Goal: Share content: Share content

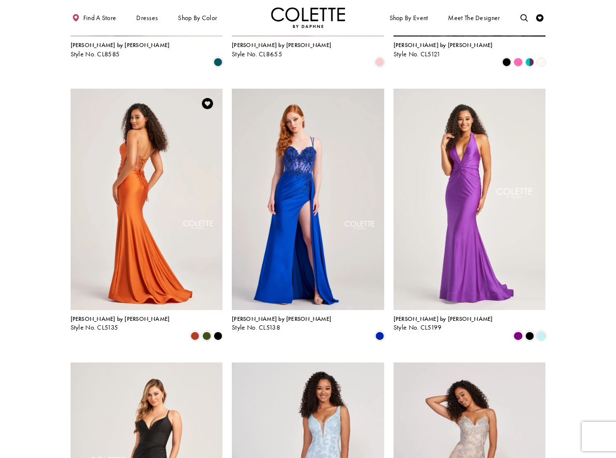
click at [158, 126] on img "Visit Colette by Daphne Style No. CL5135 Page" at bounding box center [147, 199] width 152 height 221
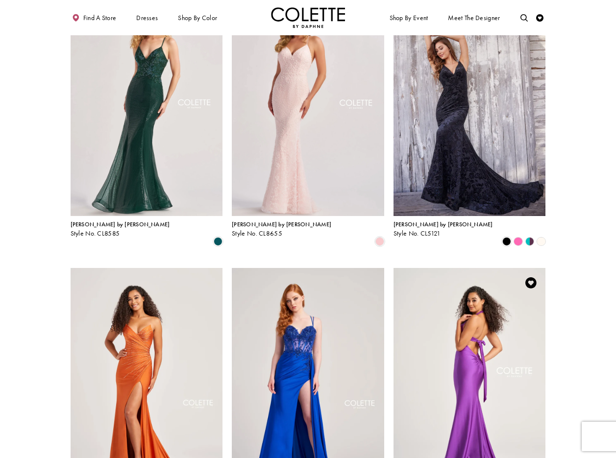
scroll to position [345, 0]
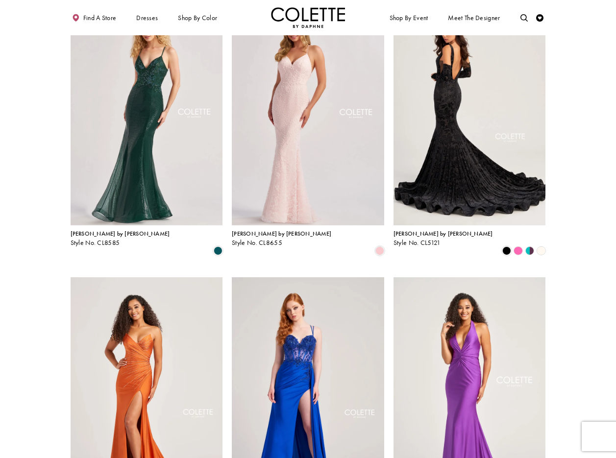
click at [485, 112] on img "Visit Colette by Daphne Style No. CL5121 Page" at bounding box center [469, 114] width 152 height 221
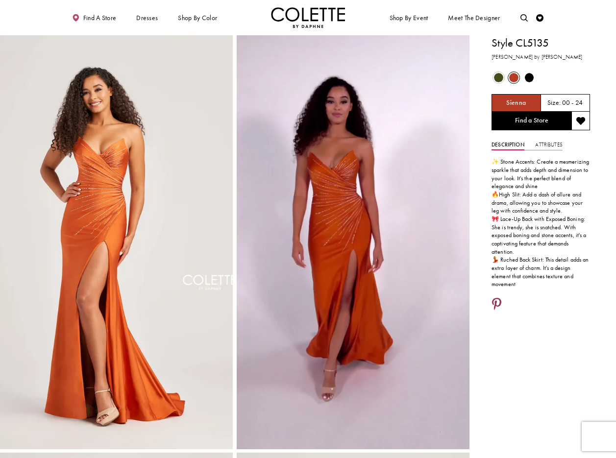
click at [497, 298] on icon "Share using Pinterest - Opens in new tab" at bounding box center [496, 304] width 9 height 13
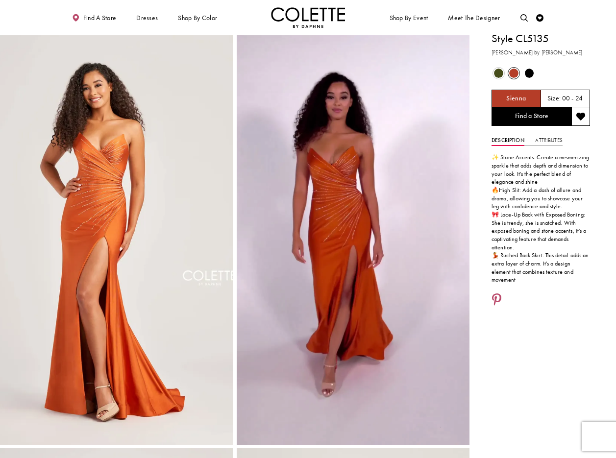
click at [504, 291] on li at bounding box center [497, 300] width 16 height 19
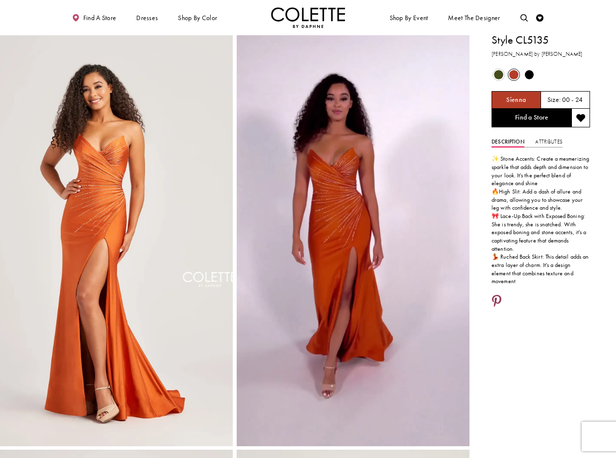
scroll to position [0, 0]
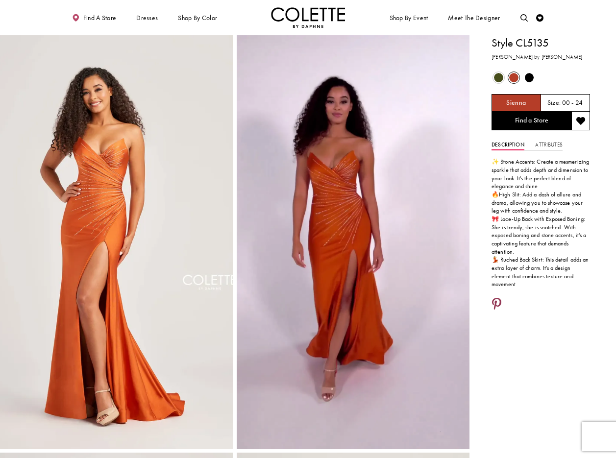
click at [496, 298] on icon "Share using Pinterest - Opens in new tab" at bounding box center [496, 304] width 9 height 13
click at [498, 298] on icon "Share using Pinterest - Opens in new tab" at bounding box center [496, 304] width 9 height 13
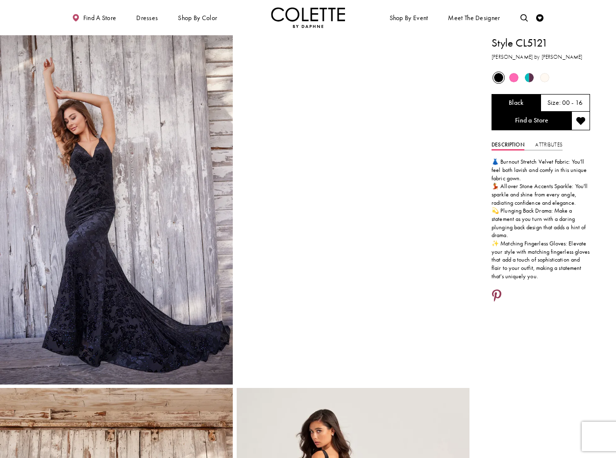
click at [499, 294] on icon "Share using Pinterest - Opens in new tab" at bounding box center [496, 296] width 9 height 13
click at [496, 291] on icon "Share using Pinterest - Opens in new tab" at bounding box center [496, 296] width 9 height 13
click at [497, 291] on icon "Share using Pinterest - Opens in new tab" at bounding box center [496, 296] width 9 height 13
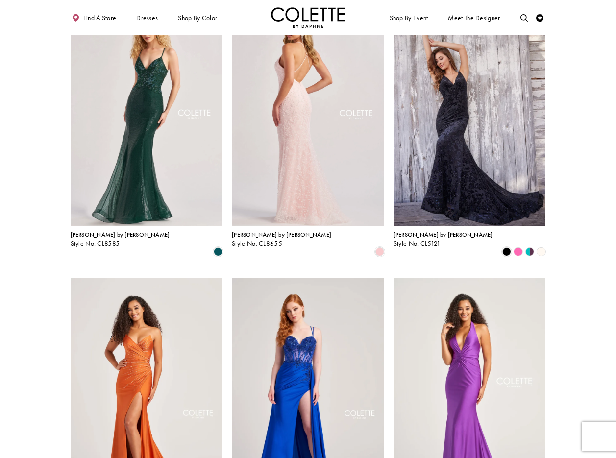
click at [315, 89] on img "Visit Colette by Daphne Style No. CL8655 Page" at bounding box center [308, 115] width 152 height 221
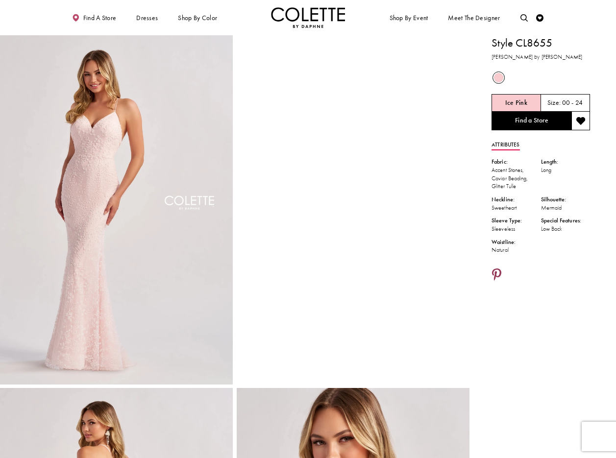
scroll to position [1, 0]
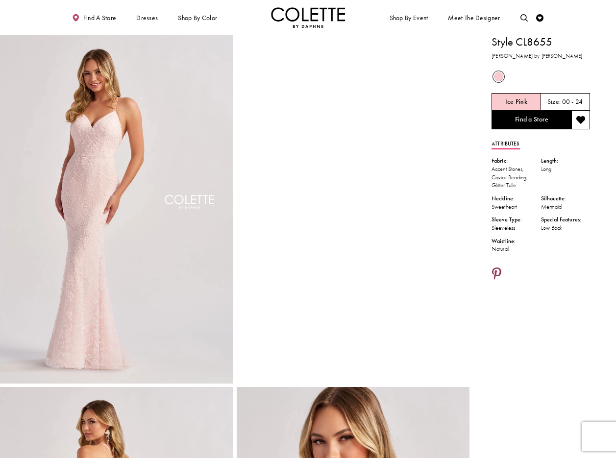
click at [497, 273] on icon "Share using Pinterest - Opens in new tab" at bounding box center [496, 274] width 9 height 13
click at [499, 272] on icon "Share using Pinterest - Opens in new tab" at bounding box center [496, 274] width 9 height 13
click at [497, 273] on icon "Share using Pinterest - Opens in new tab" at bounding box center [496, 274] width 9 height 13
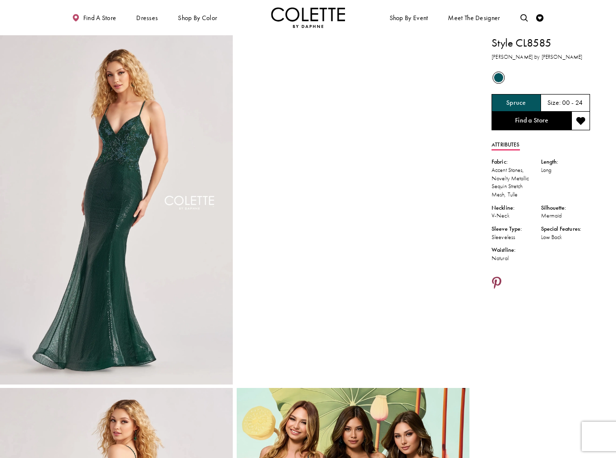
click at [497, 280] on icon "Share using Pinterest - Opens in new tab" at bounding box center [496, 283] width 9 height 13
click at [497, 283] on icon "Share using Pinterest - Opens in new tab" at bounding box center [496, 283] width 9 height 13
click at [496, 279] on icon "Share using Pinterest - Opens in new tab" at bounding box center [496, 283] width 9 height 13
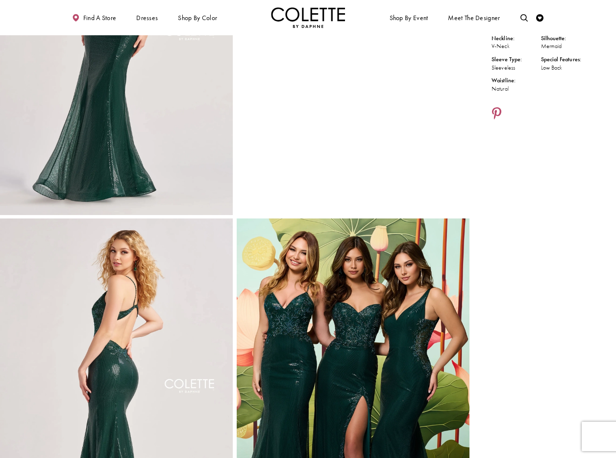
scroll to position [136, 0]
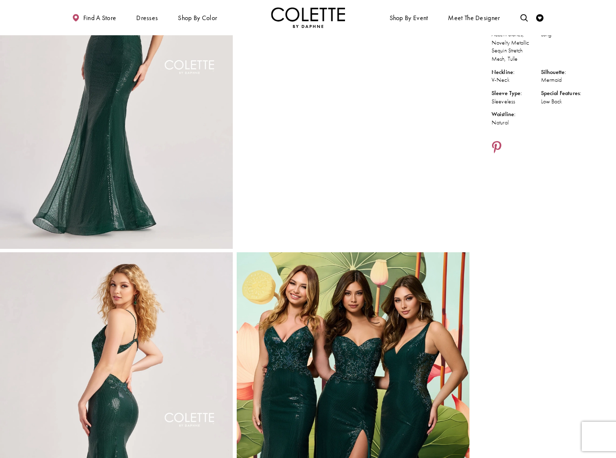
drag, startPoint x: 555, startPoint y: 245, endPoint x: 532, endPoint y: 204, distance: 46.1
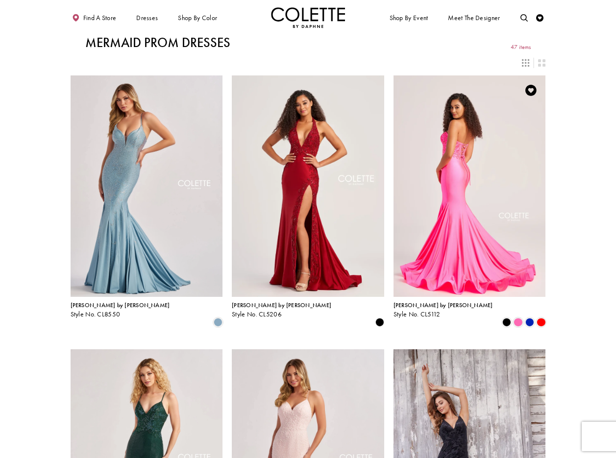
click at [455, 148] on img "Visit Colette by Daphne Style No. CL5112 Page" at bounding box center [469, 185] width 152 height 221
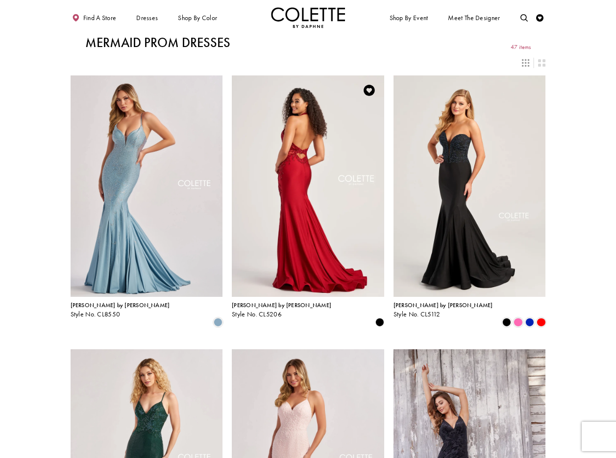
click at [313, 121] on img "Visit Colette by Daphne Style No. CL5206 Page" at bounding box center [308, 185] width 152 height 221
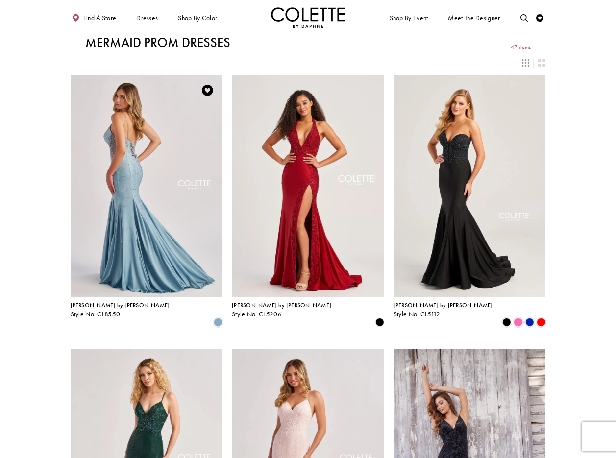
click at [155, 137] on img "Visit Colette by Daphne Style No. CL8550 Page" at bounding box center [147, 185] width 152 height 221
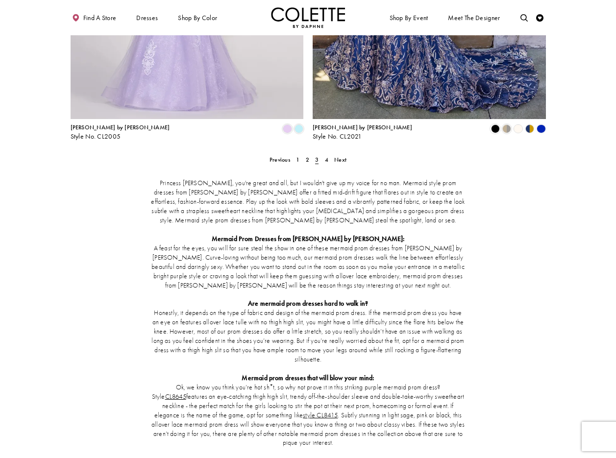
scroll to position [1390, 0]
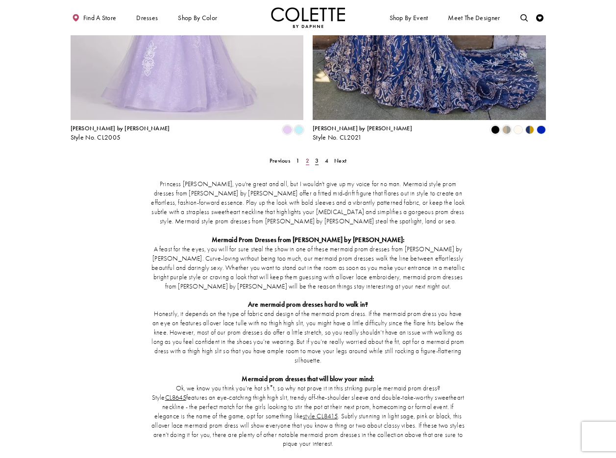
click at [307, 157] on span "2" at bounding box center [307, 161] width 3 height 8
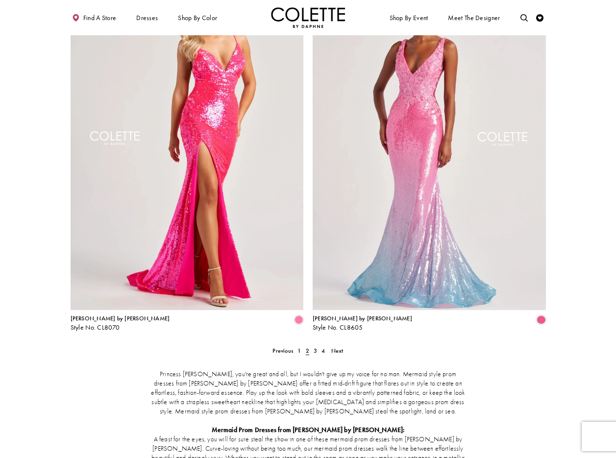
scroll to position [1088, 0]
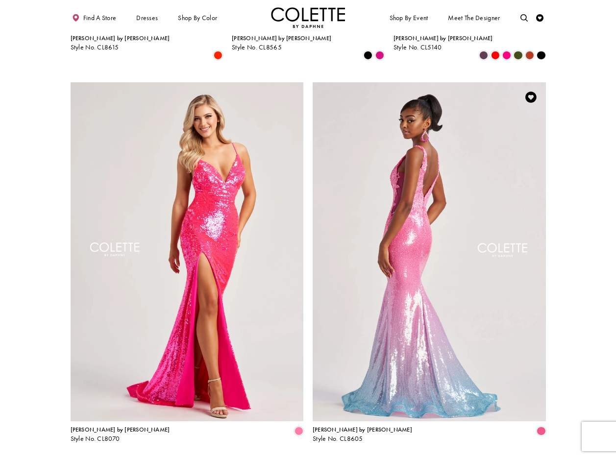
click at [434, 149] on img "Visit Colette by Daphne Style No. CL8605 Page" at bounding box center [429, 251] width 233 height 339
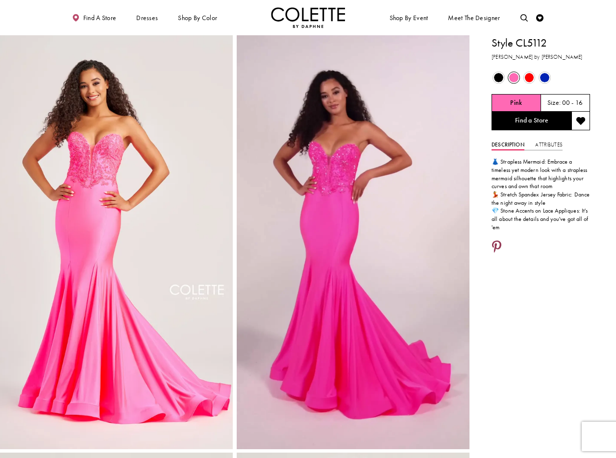
click at [497, 245] on icon "Share using Pinterest - Opens in new tab" at bounding box center [496, 247] width 9 height 13
click at [497, 246] on icon "Share using Pinterest - Opens in new tab" at bounding box center [496, 247] width 9 height 13
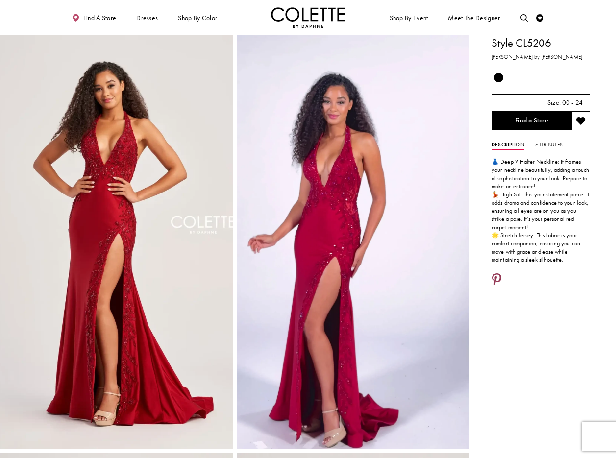
click at [497, 280] on icon "Share using Pinterest - Opens in new tab" at bounding box center [496, 280] width 9 height 13
click at [495, 276] on icon "Share using Pinterest - Opens in new tab" at bounding box center [496, 280] width 9 height 13
click at [495, 280] on icon "Share using Pinterest - Opens in new tab" at bounding box center [496, 280] width 9 height 13
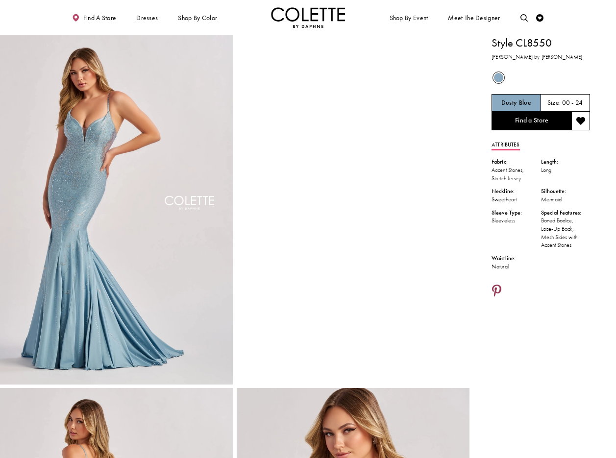
click at [495, 289] on icon "Share using Pinterest - Opens in new tab" at bounding box center [496, 291] width 9 height 13
click at [496, 290] on icon "Share using Pinterest - Opens in new tab" at bounding box center [496, 291] width 9 height 13
click at [499, 286] on icon "Share using Pinterest - Opens in new tab" at bounding box center [496, 291] width 9 height 13
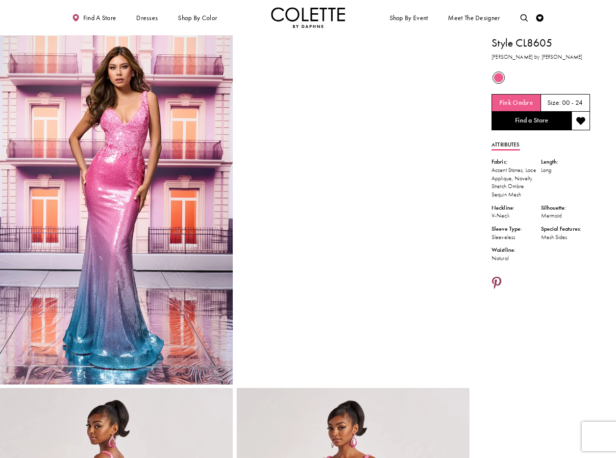
click at [496, 288] on icon "Share using Pinterest - Opens in new tab" at bounding box center [496, 283] width 9 height 13
click at [496, 290] on icon "Share using Pinterest - Opens in new tab" at bounding box center [496, 283] width 9 height 13
click at [492, 288] on icon "Share using Pinterest - Opens in new tab" at bounding box center [496, 283] width 9 height 13
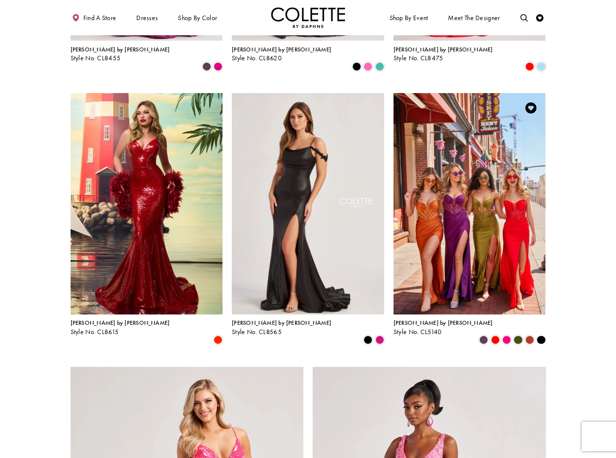
scroll to position [803, 0]
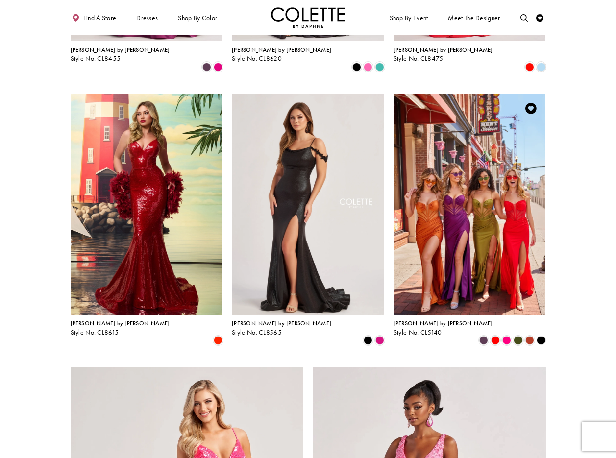
click at [473, 146] on img "Visit Colette by Daphne Style No. CL5140 Page" at bounding box center [469, 204] width 152 height 221
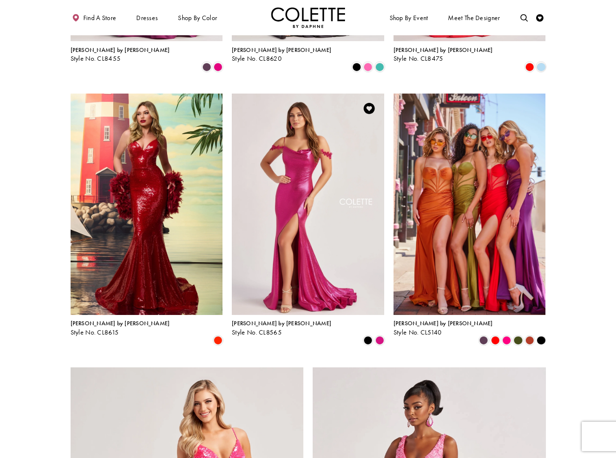
click at [310, 121] on img "Visit Colette by Daphne Style No. CL8565 Page" at bounding box center [308, 204] width 152 height 221
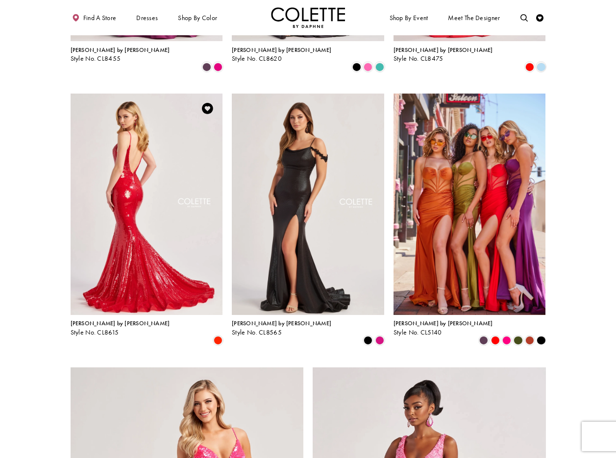
click at [129, 125] on img "Visit Colette by Daphne Style No. CL8615 Page" at bounding box center [147, 204] width 152 height 221
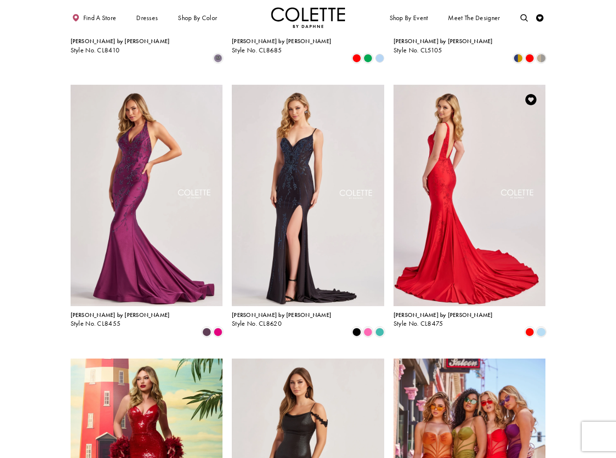
scroll to position [523, 0]
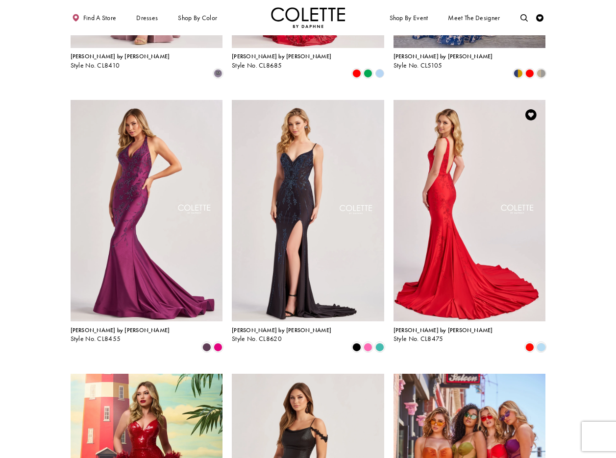
click at [472, 129] on img "Visit Colette by Daphne Style No. CL8475 Page" at bounding box center [469, 210] width 152 height 221
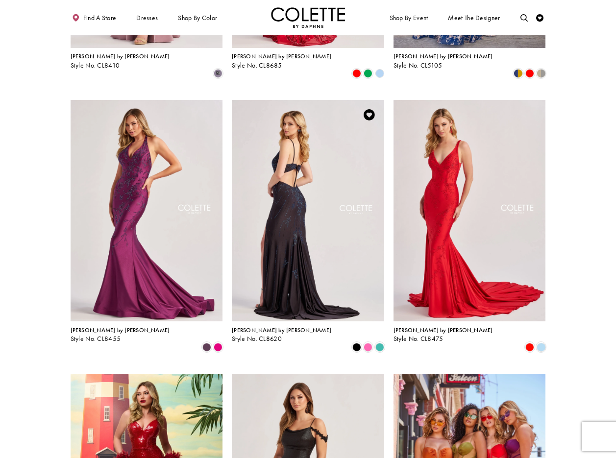
click at [297, 156] on img "Visit Colette by Daphne Style No. CL8620 Page" at bounding box center [308, 210] width 152 height 221
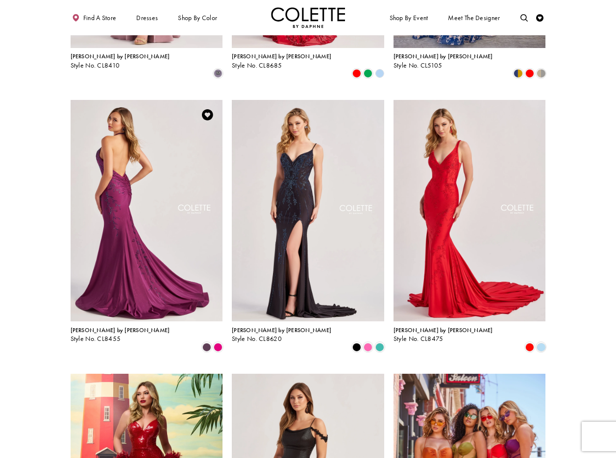
click at [134, 143] on img "Visit Colette by Daphne Style No. CL8455 Page" at bounding box center [147, 210] width 152 height 221
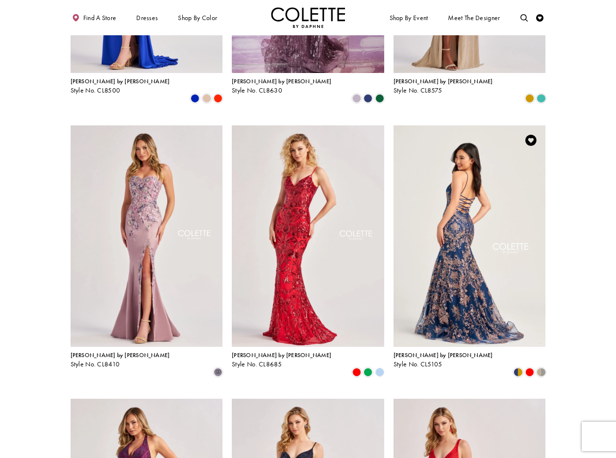
scroll to position [236, 0]
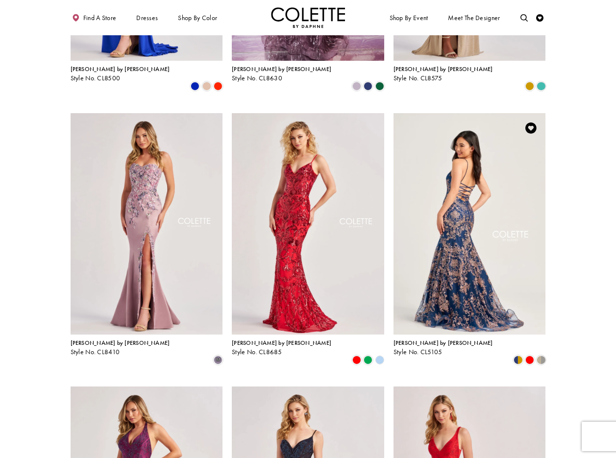
click at [467, 186] on img "Visit Colette by Daphne Style No. CL5105 Page" at bounding box center [469, 223] width 152 height 221
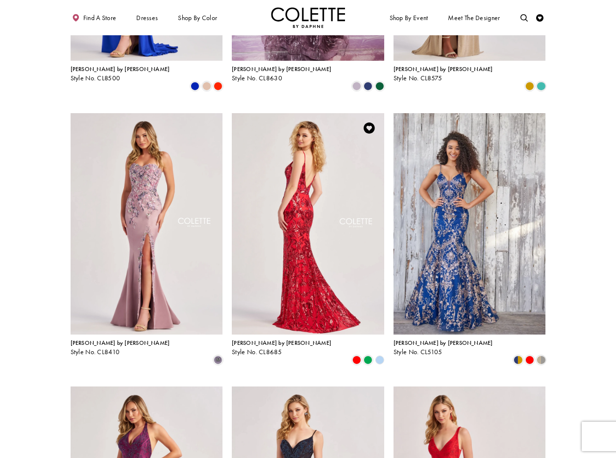
click at [289, 137] on img "Visit Colette by Daphne Style No. CL8685 Page" at bounding box center [308, 223] width 152 height 221
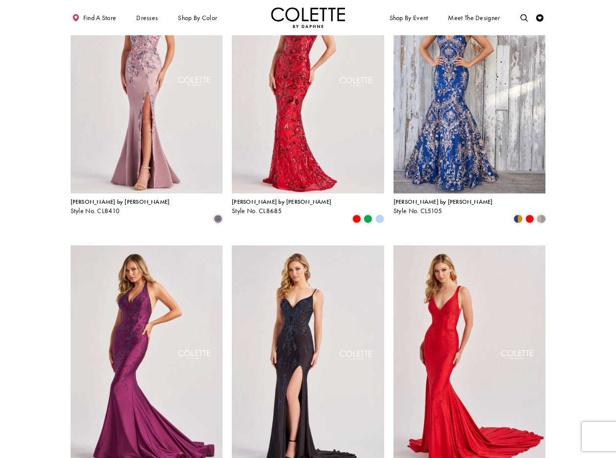
scroll to position [0, 0]
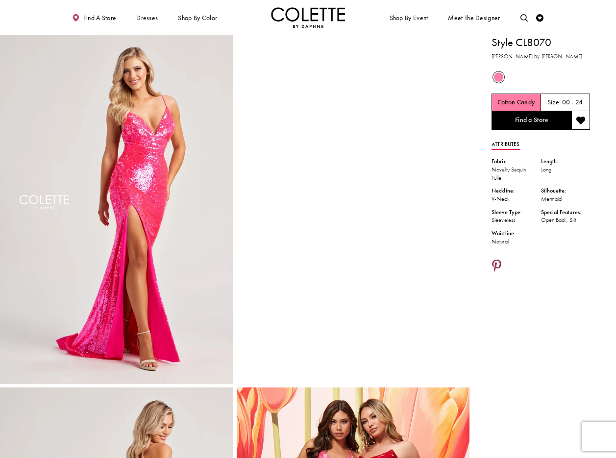
click at [498, 265] on icon "Share using Pinterest - Opens in new tab" at bounding box center [496, 266] width 9 height 13
click at [497, 265] on icon "Share using Pinterest - Opens in new tab" at bounding box center [496, 267] width 9 height 13
click at [498, 262] on icon "Share using Pinterest - Opens in new tab" at bounding box center [496, 267] width 9 height 13
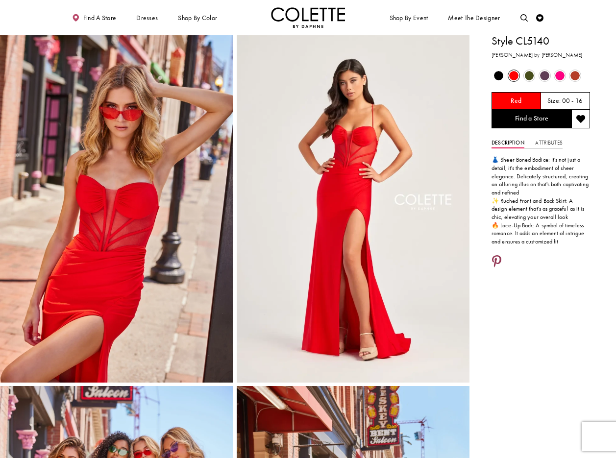
click at [496, 257] on icon "Share using Pinterest - Opens in new tab" at bounding box center [496, 262] width 9 height 13
click at [499, 259] on icon "Share using Pinterest - Opens in new tab" at bounding box center [496, 262] width 9 height 13
click at [499, 260] on icon "Share using Pinterest - Opens in new tab" at bounding box center [496, 262] width 9 height 13
click at [496, 257] on icon "Share using Pinterest - Opens in new tab" at bounding box center [496, 262] width 9 height 13
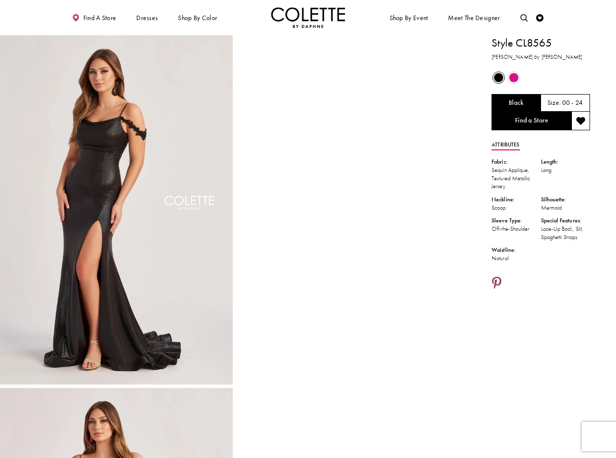
click at [498, 282] on icon "Share using Pinterest - Opens in new tab" at bounding box center [496, 283] width 9 height 13
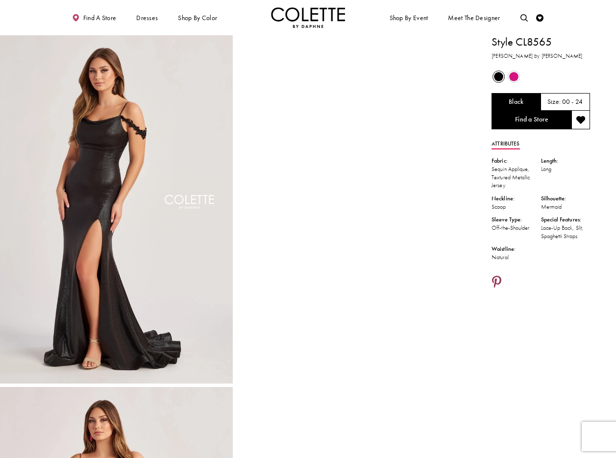
click at [497, 281] on icon "Share using Pinterest - Opens in new tab" at bounding box center [496, 282] width 9 height 13
click at [511, 79] on span "Product color controls state depends on size chosen" at bounding box center [513, 76] width 9 height 9
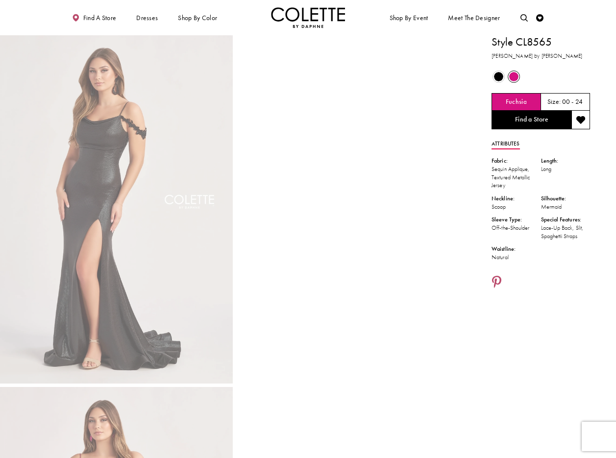
scroll to position [0, 0]
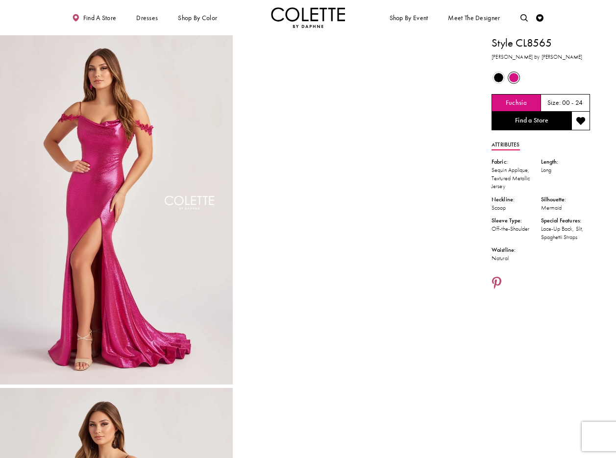
click at [498, 78] on span "Product color controls state depends on size chosen" at bounding box center [498, 77] width 9 height 9
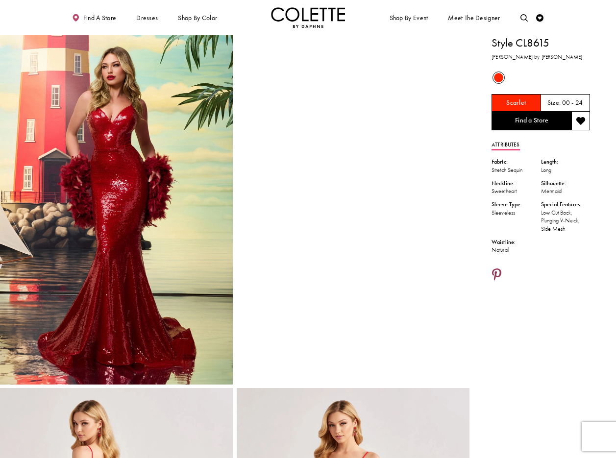
click at [498, 271] on icon "Share using Pinterest - Opens in new tab" at bounding box center [496, 275] width 9 height 13
click at [499, 271] on icon "Share using Pinterest - Opens in new tab" at bounding box center [496, 275] width 9 height 13
click at [498, 273] on icon "Share using Pinterest - Opens in new tab" at bounding box center [496, 275] width 9 height 13
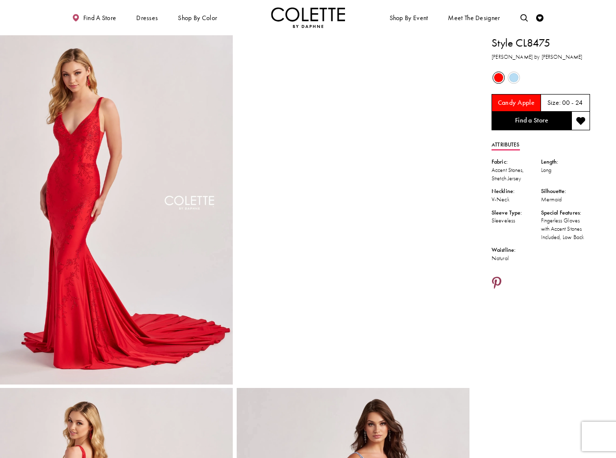
click at [496, 282] on icon "Share using Pinterest - Opens in new tab" at bounding box center [496, 283] width 9 height 13
click at [499, 279] on icon "Share using Pinterest - Opens in new tab" at bounding box center [496, 283] width 9 height 13
click at [495, 280] on icon "Share using Pinterest - Opens in new tab" at bounding box center [496, 283] width 9 height 13
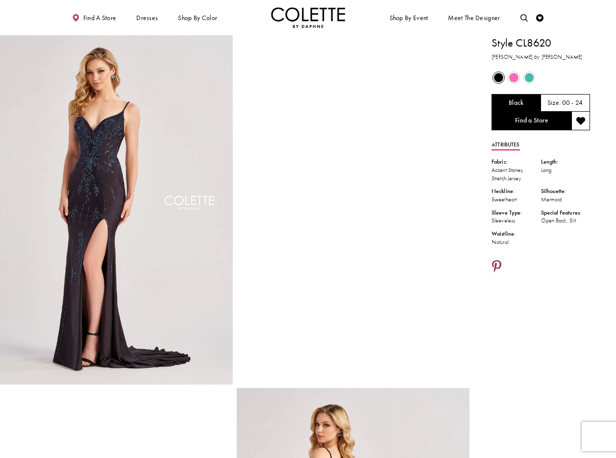
click at [498, 266] on icon "Share using Pinterest - Opens in new tab" at bounding box center [496, 267] width 9 height 13
click at [498, 264] on icon "Share using Pinterest - Opens in new tab" at bounding box center [496, 267] width 9 height 13
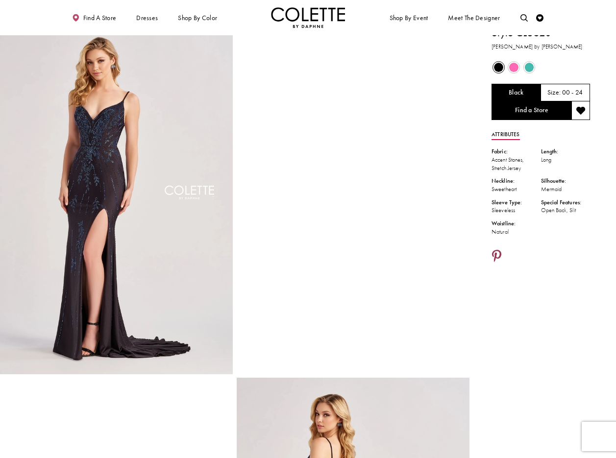
scroll to position [8, 0]
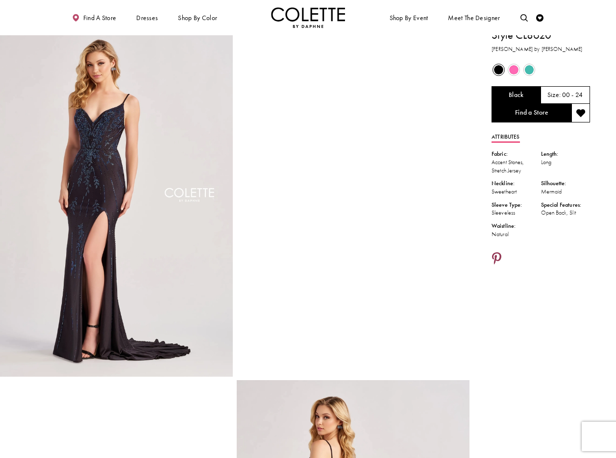
click at [497, 253] on icon "Share using Pinterest - Opens in new tab" at bounding box center [496, 259] width 9 height 13
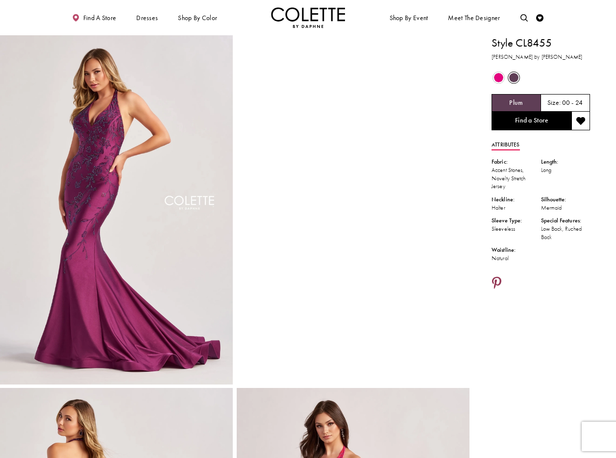
click at [496, 281] on icon "Share using Pinterest - Opens in new tab" at bounding box center [496, 283] width 9 height 13
click at [494, 280] on icon "Share using Pinterest - Opens in new tab" at bounding box center [496, 283] width 9 height 13
click at [499, 279] on icon "Share using Pinterest - Opens in new tab" at bounding box center [496, 283] width 9 height 13
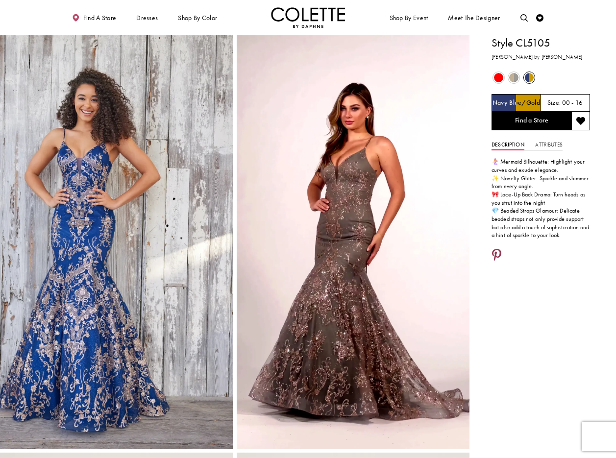
click at [494, 254] on icon "Share using Pinterest - Opens in new tab" at bounding box center [496, 255] width 9 height 13
click at [498, 254] on icon "Share using Pinterest - Opens in new tab" at bounding box center [496, 255] width 9 height 13
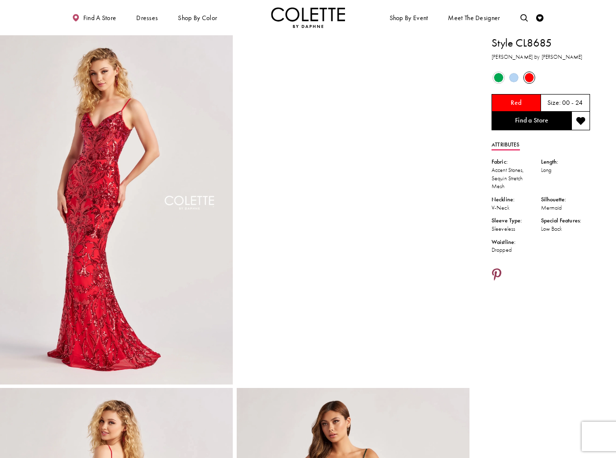
click at [497, 270] on icon "Share using Pinterest - Opens in new tab" at bounding box center [496, 275] width 9 height 13
click at [499, 274] on icon "Share using Pinterest - Opens in new tab" at bounding box center [496, 275] width 9 height 13
